Goal: Book appointment/travel/reservation

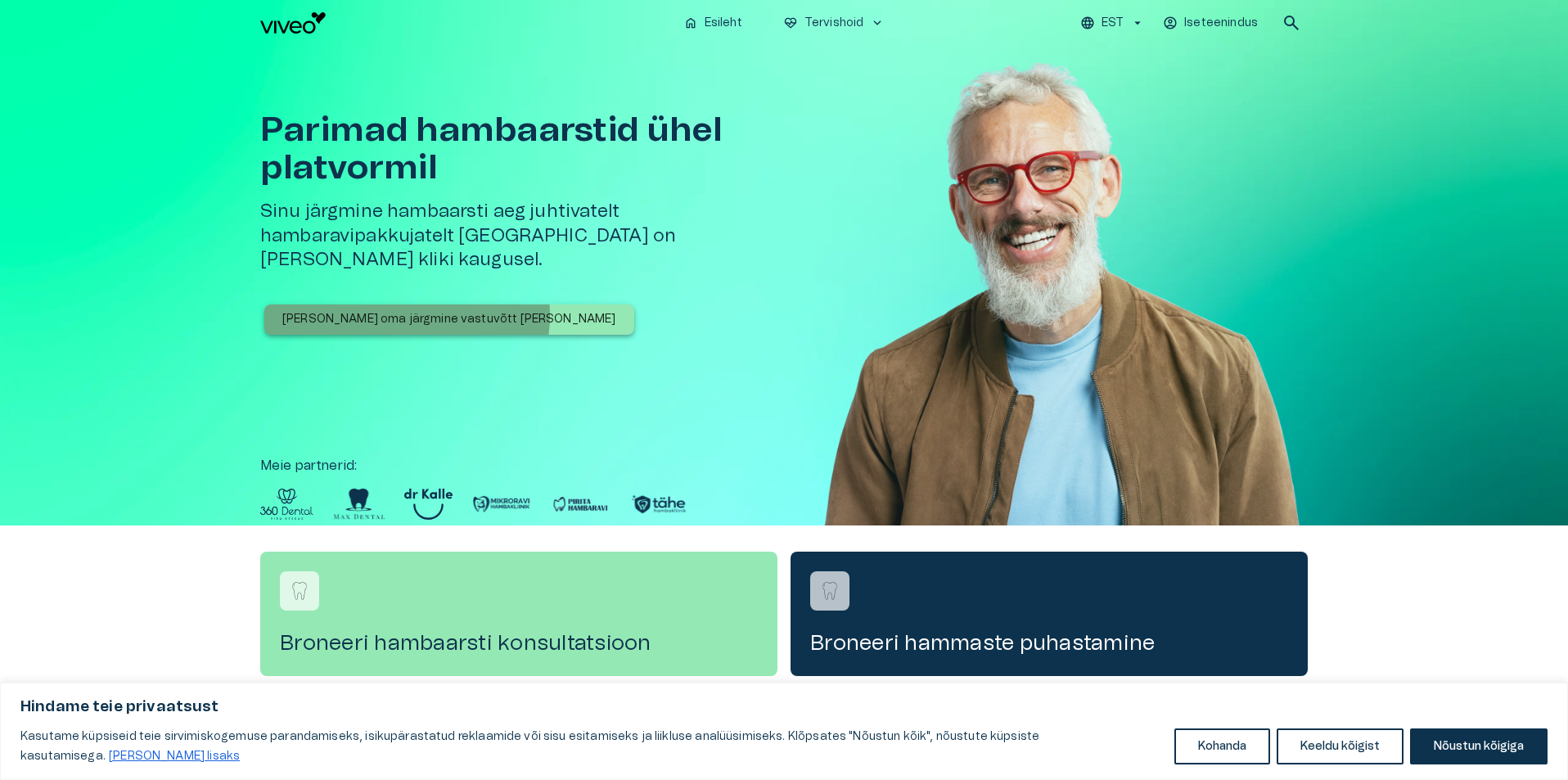
click at [406, 311] on p "[PERSON_NAME] oma järgmine vastuvõtt [PERSON_NAME]" at bounding box center [449, 320] width 334 height 17
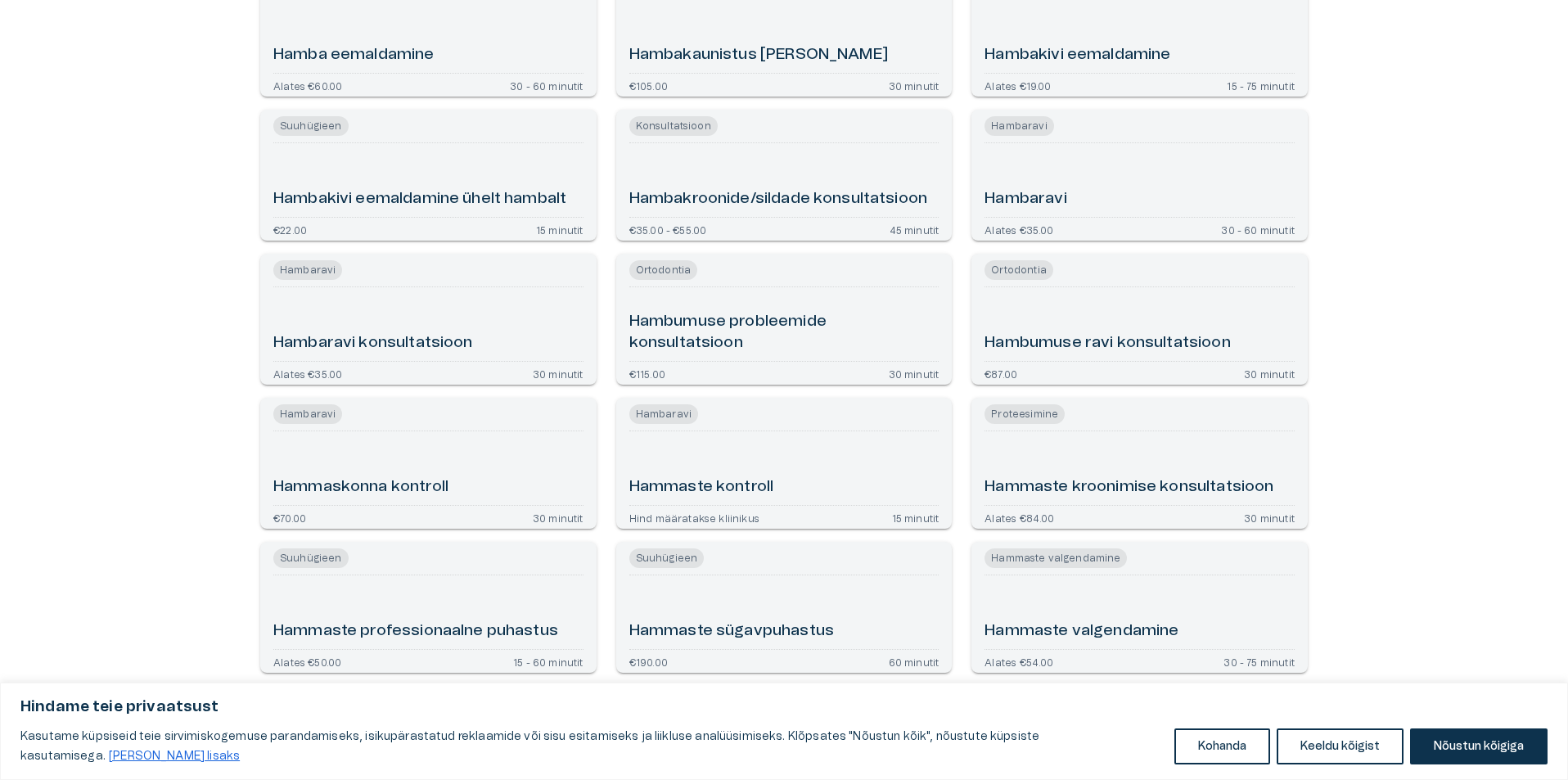
scroll to position [982, 0]
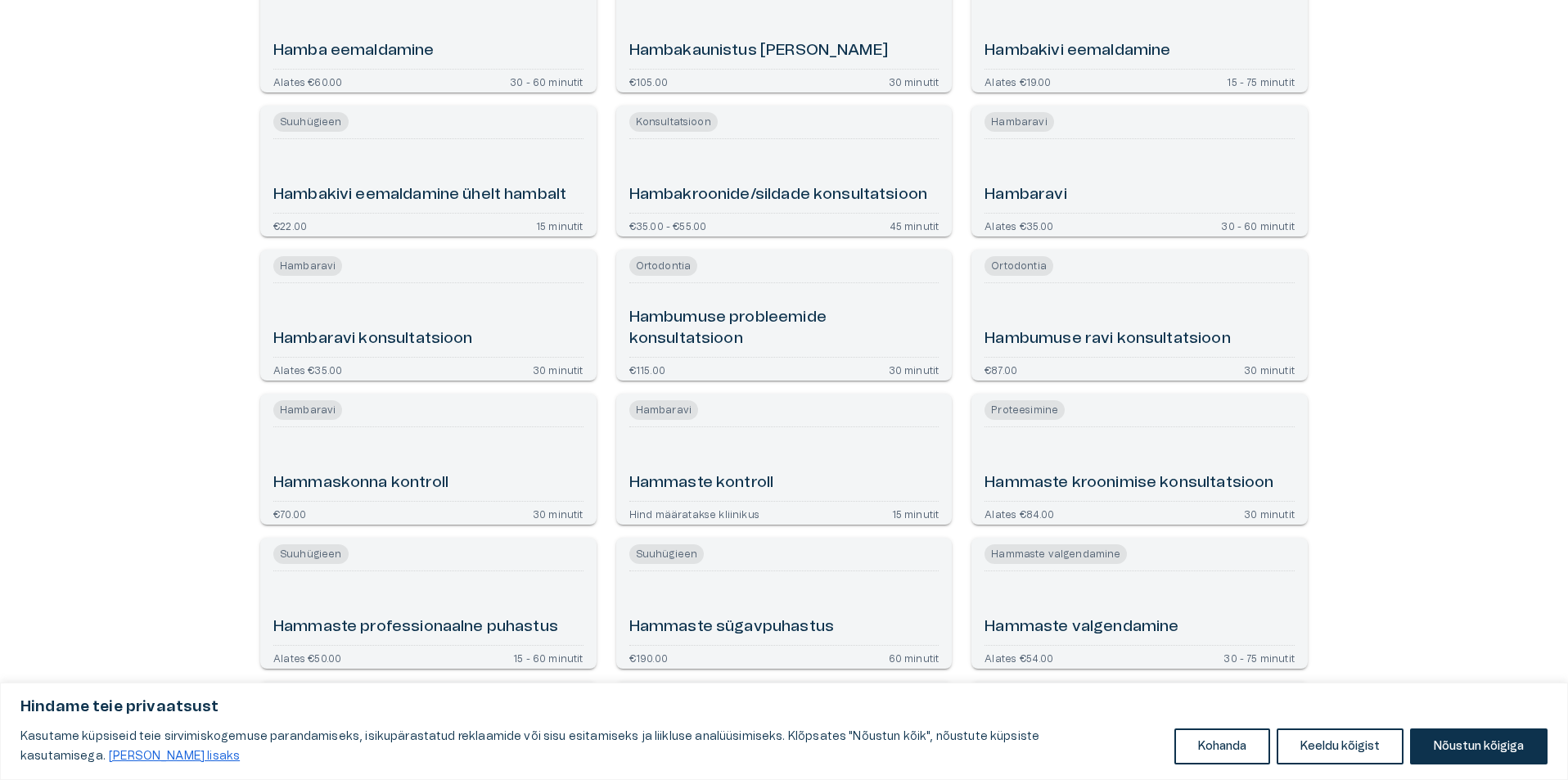
click at [1039, 188] on h6 "Hambaravi" at bounding box center [1025, 195] width 82 height 22
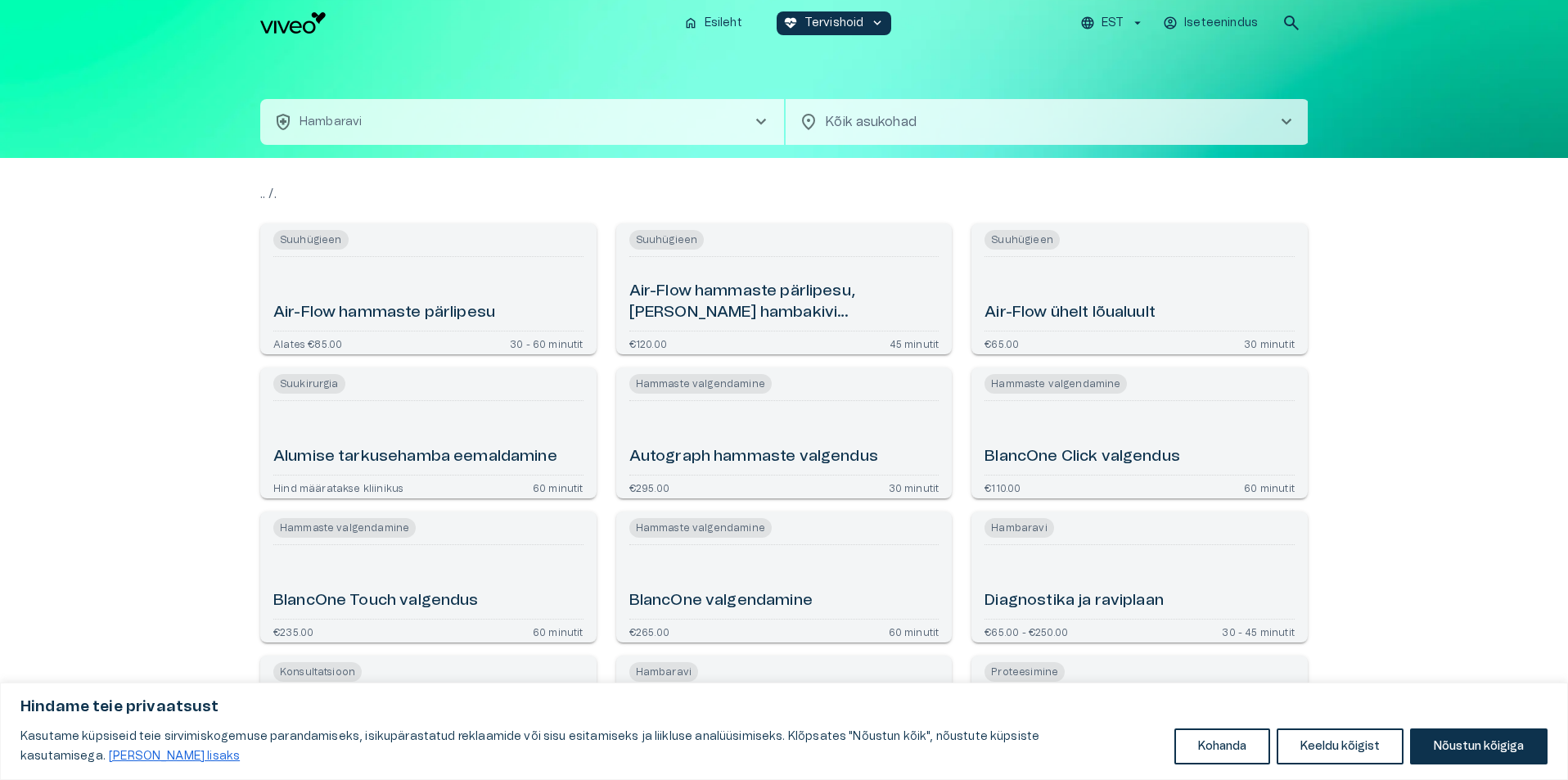
scroll to position [1094, 0]
